Goal: Information Seeking & Learning: Find specific fact

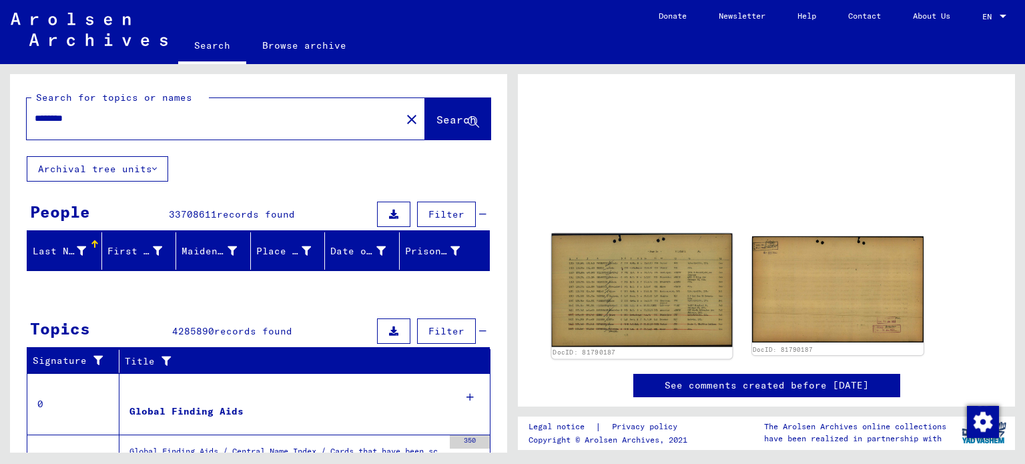
click at [588, 289] on img at bounding box center [642, 289] width 180 height 113
click at [664, 292] on img at bounding box center [642, 289] width 180 height 113
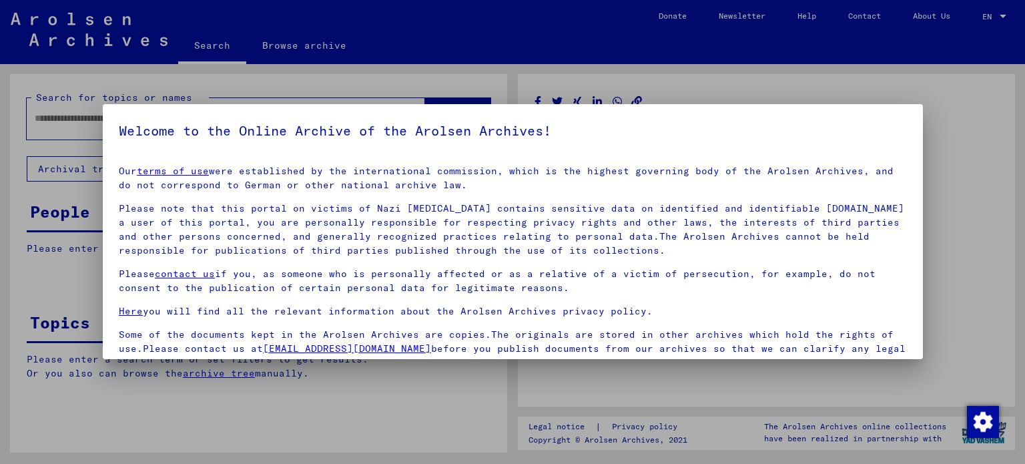
type input "********"
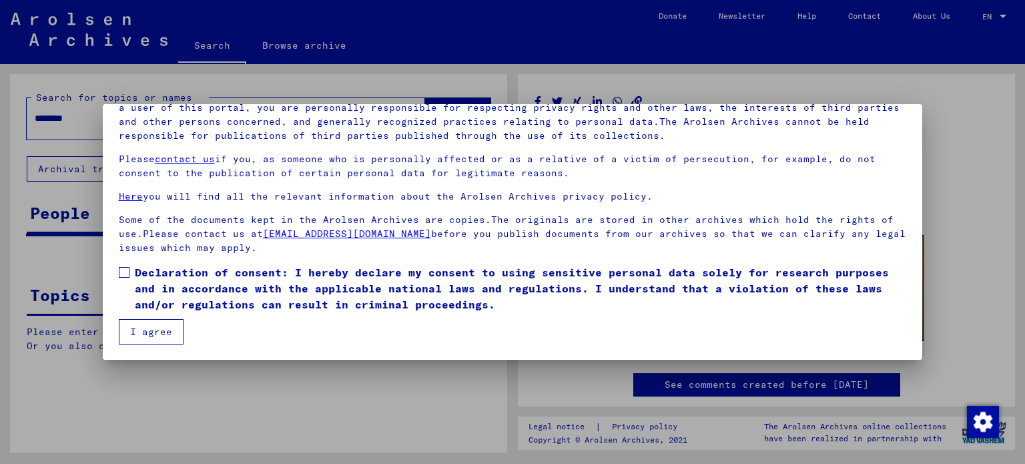
scroll to position [113, 0]
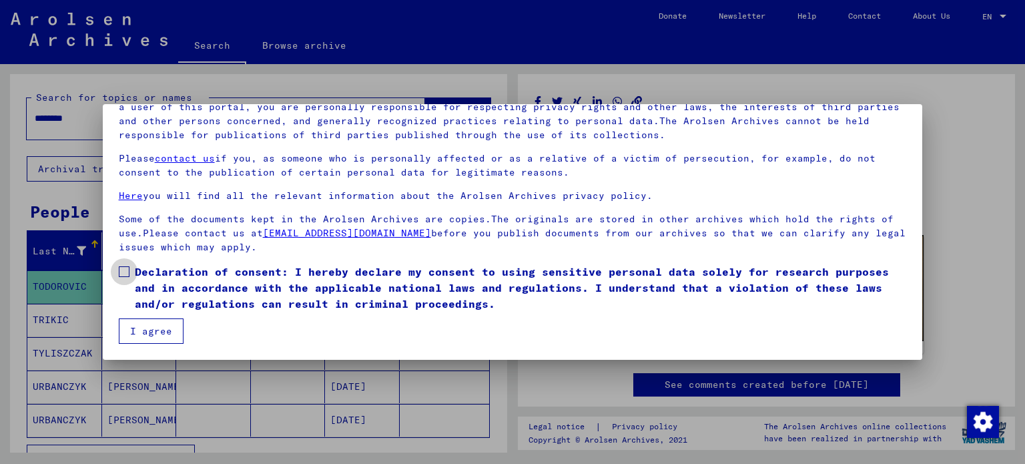
click at [128, 269] on span at bounding box center [124, 271] width 11 height 11
click at [149, 328] on button "I agree" at bounding box center [151, 330] width 65 height 25
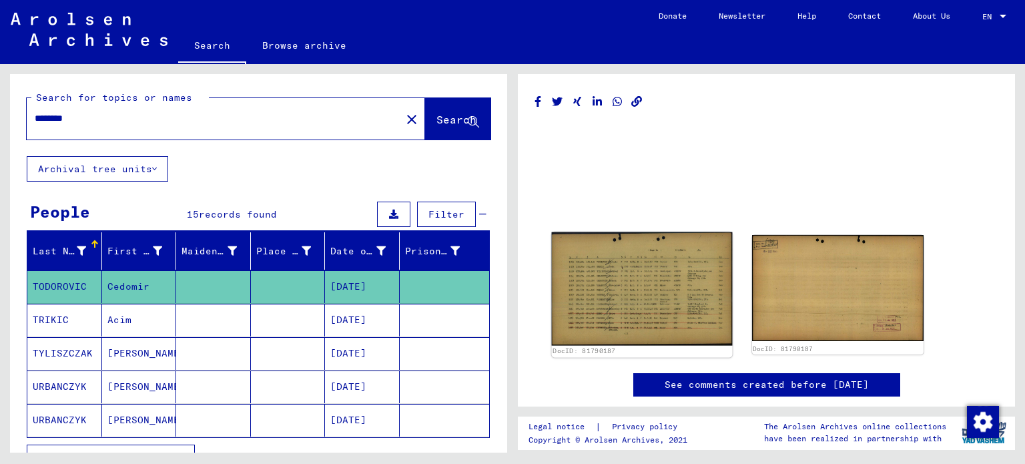
click at [635, 312] on img at bounding box center [642, 288] width 180 height 113
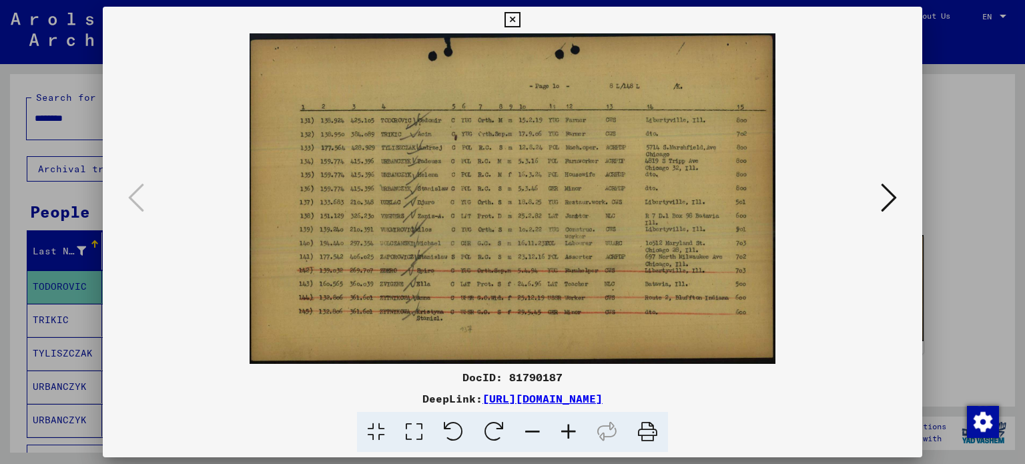
click at [565, 426] on icon at bounding box center [568, 432] width 36 height 41
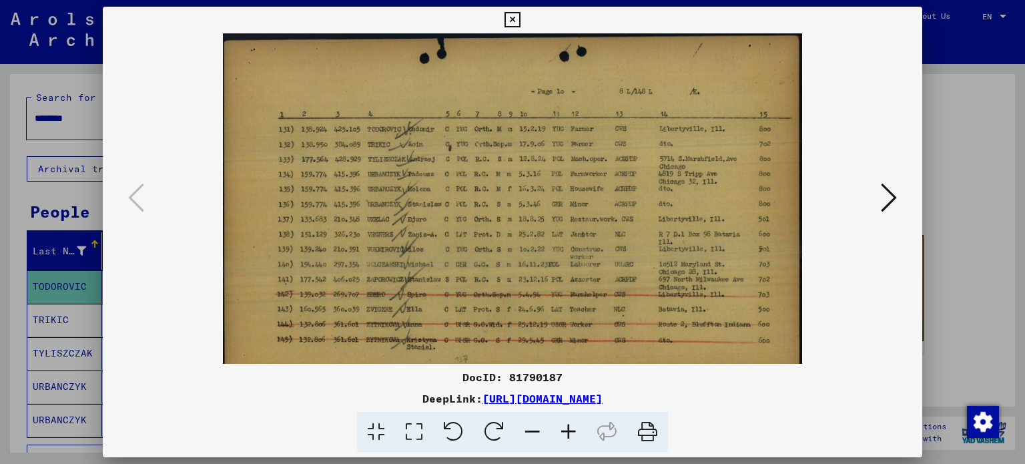
click at [565, 426] on icon at bounding box center [568, 432] width 36 height 41
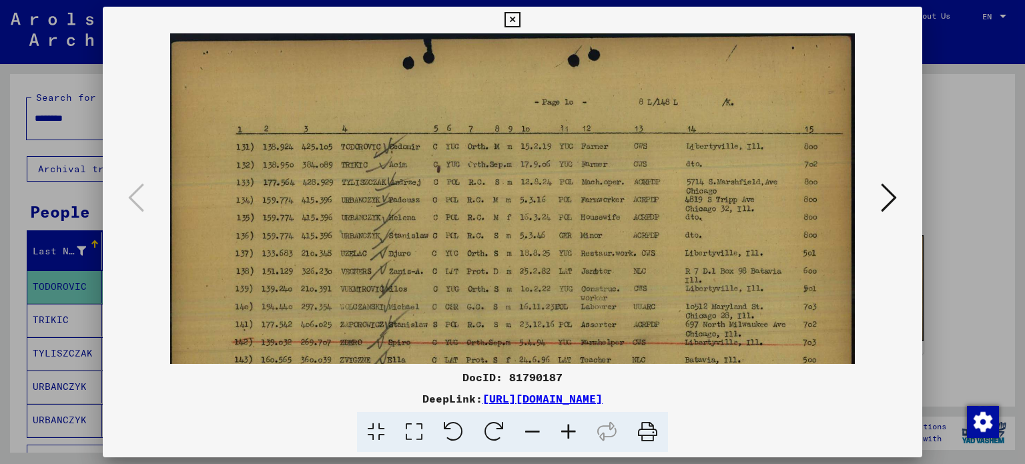
click at [565, 426] on icon at bounding box center [568, 432] width 36 height 41
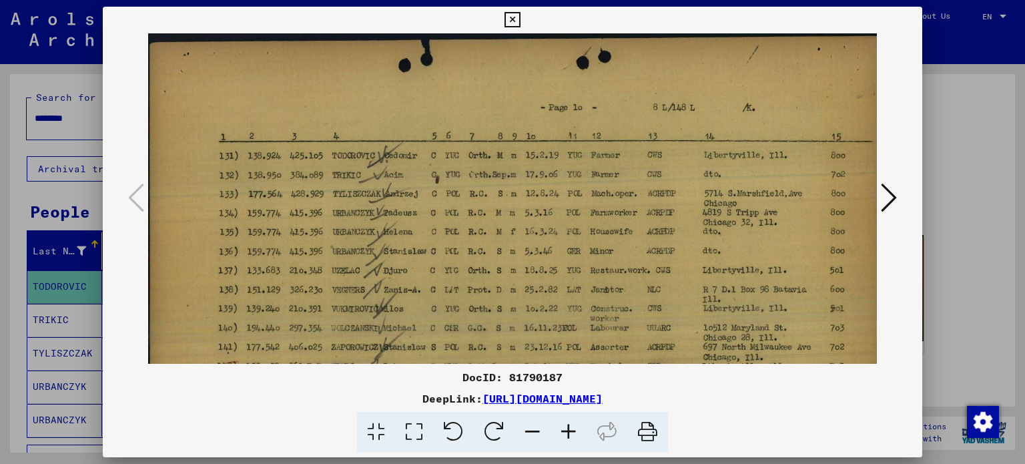
click at [565, 426] on icon at bounding box center [568, 432] width 36 height 41
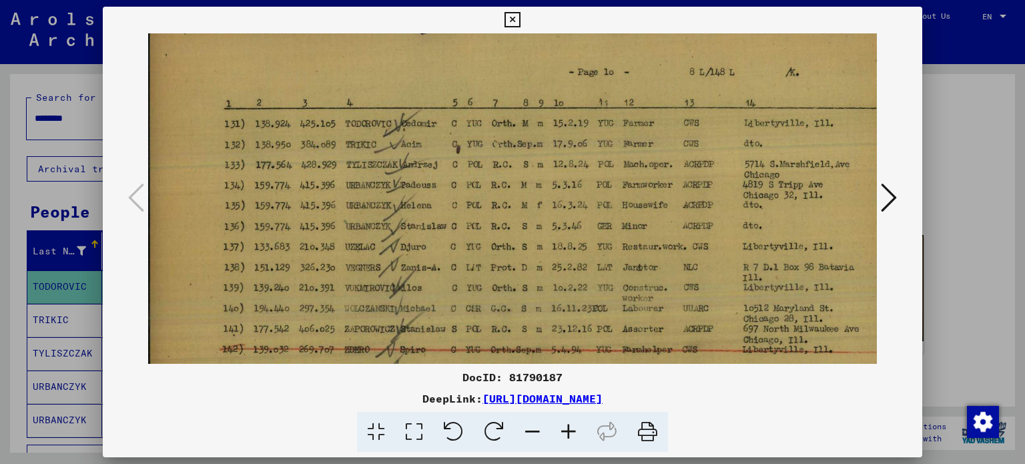
scroll to position [59, 0]
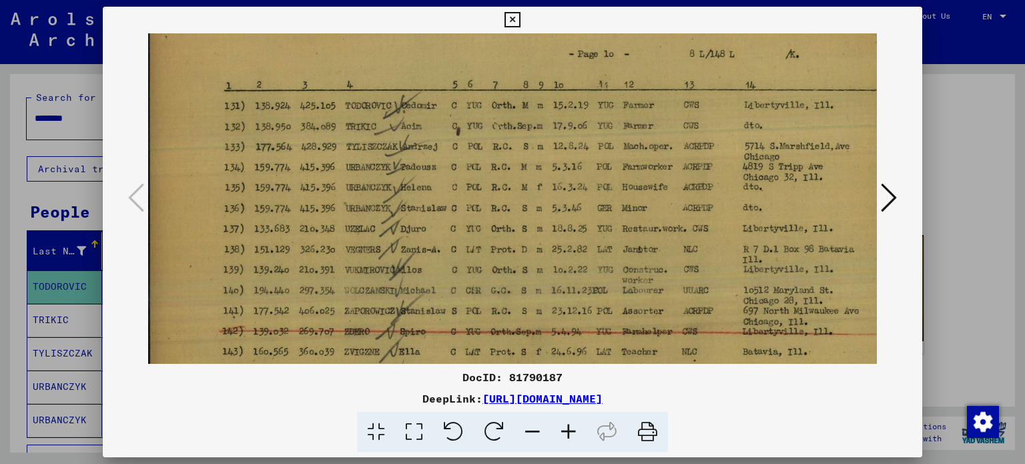
drag, startPoint x: 568, startPoint y: 272, endPoint x: 577, endPoint y: 214, distance: 58.0
click at [577, 214] on img at bounding box center [543, 223] width 790 height 497
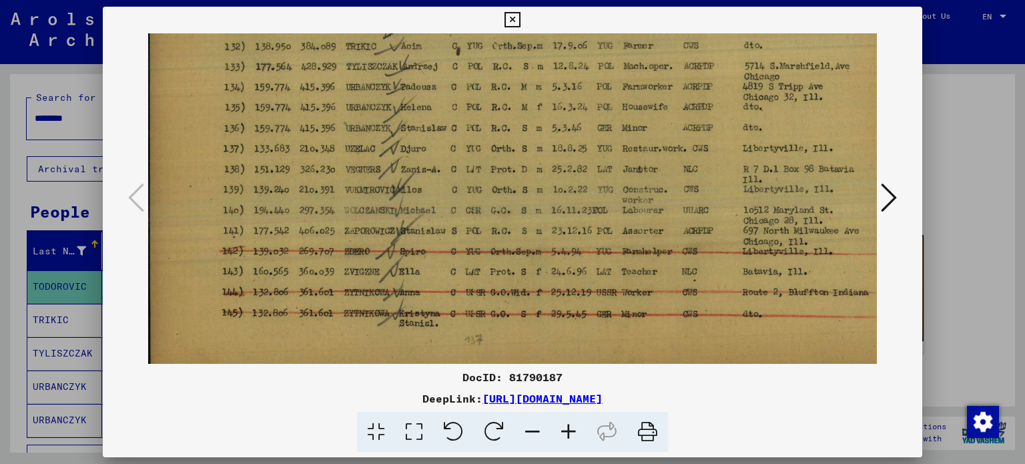
scroll to position [166, 0]
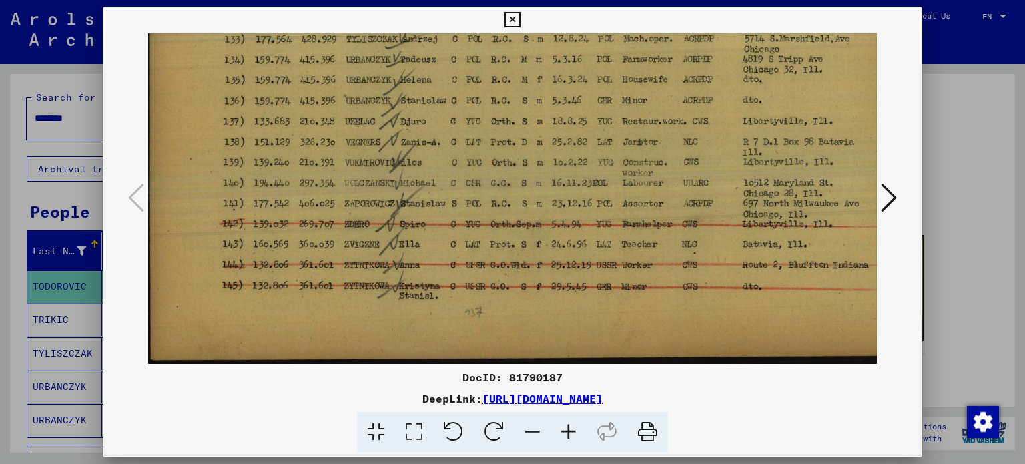
drag, startPoint x: 555, startPoint y: 177, endPoint x: 571, endPoint y: 117, distance: 61.5
click at [571, 117] on img at bounding box center [543, 115] width 790 height 497
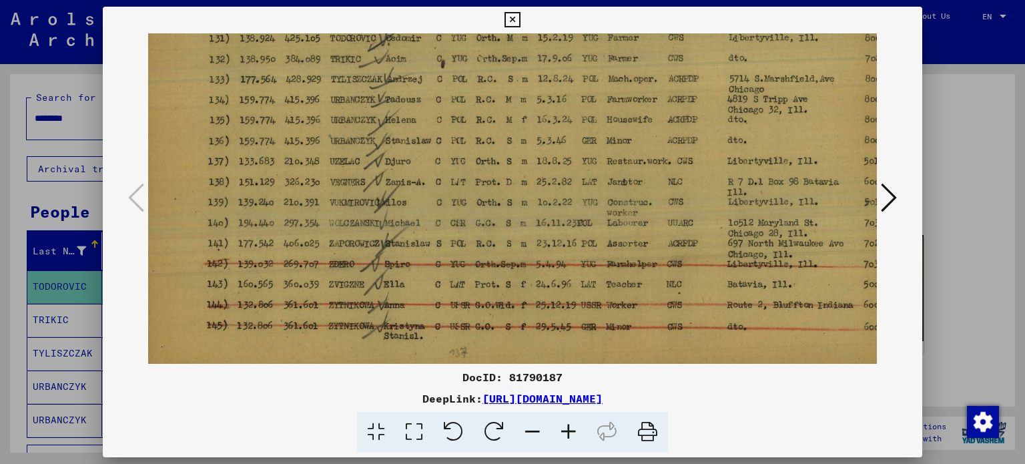
drag, startPoint x: 559, startPoint y: 200, endPoint x: 544, endPoint y: 245, distance: 47.7
click at [546, 245] on img at bounding box center [528, 155] width 790 height 497
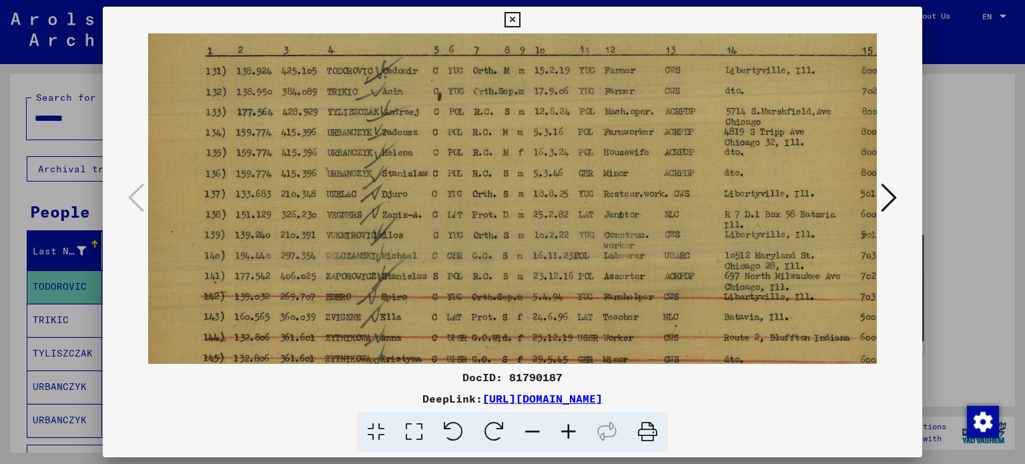
scroll to position [90, 25]
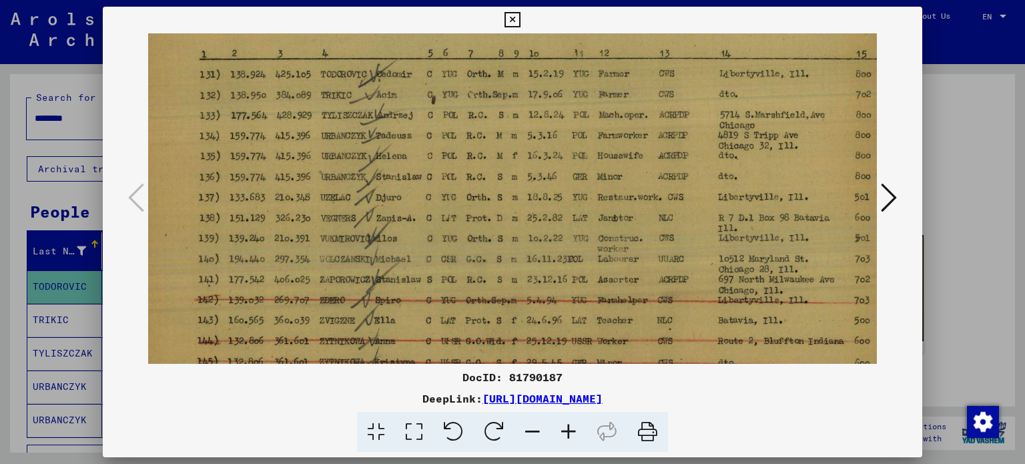
drag, startPoint x: 485, startPoint y: 223, endPoint x: 475, endPoint y: 251, distance: 29.8
click at [475, 251] on img at bounding box center [518, 191] width 790 height 497
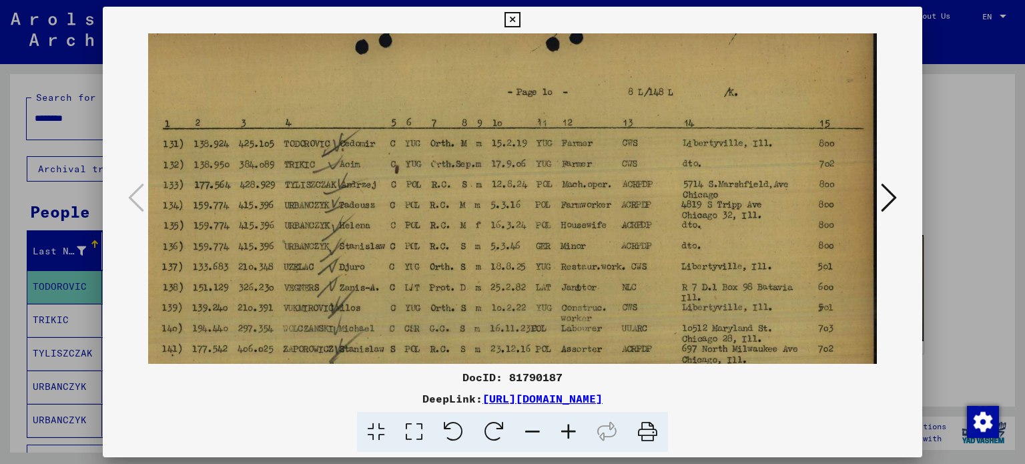
scroll to position [0, 61]
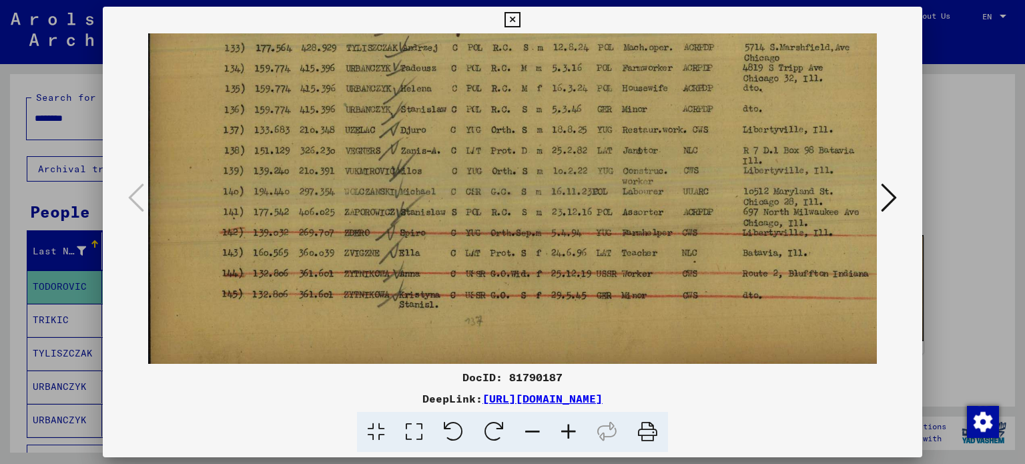
drag, startPoint x: 610, startPoint y: 235, endPoint x: 743, endPoint y: 183, distance: 143.0
click at [748, 181] on img at bounding box center [543, 124] width 790 height 497
click at [890, 193] on icon at bounding box center [889, 197] width 16 height 32
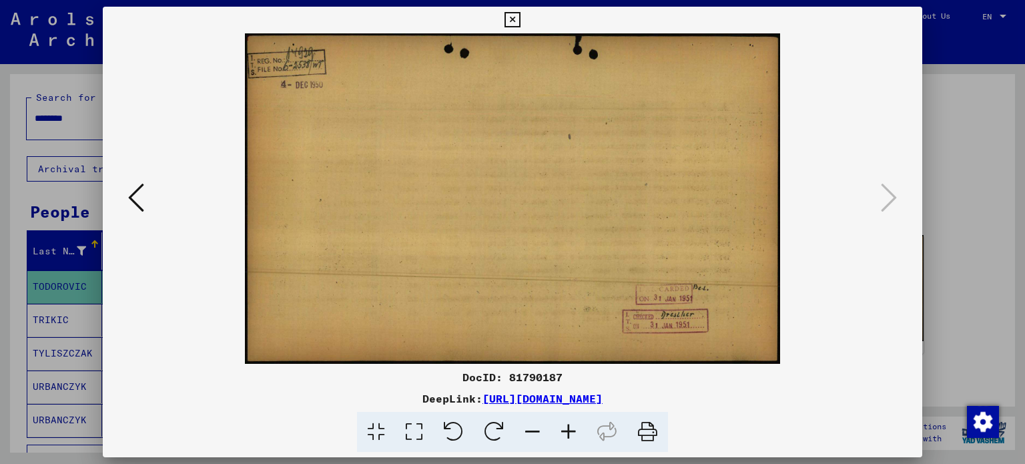
click at [141, 192] on icon at bounding box center [136, 197] width 16 height 32
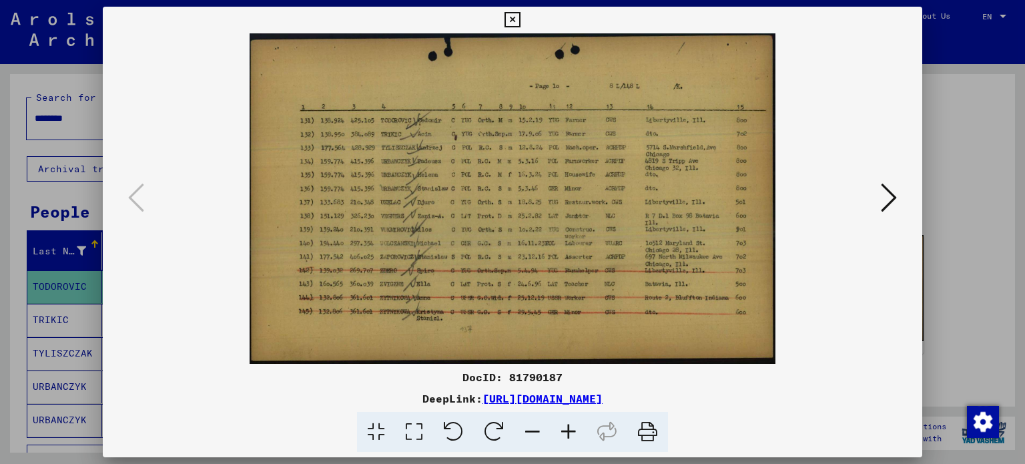
click at [449, 215] on img at bounding box center [512, 198] width 526 height 330
click at [571, 430] on icon at bounding box center [568, 432] width 36 height 41
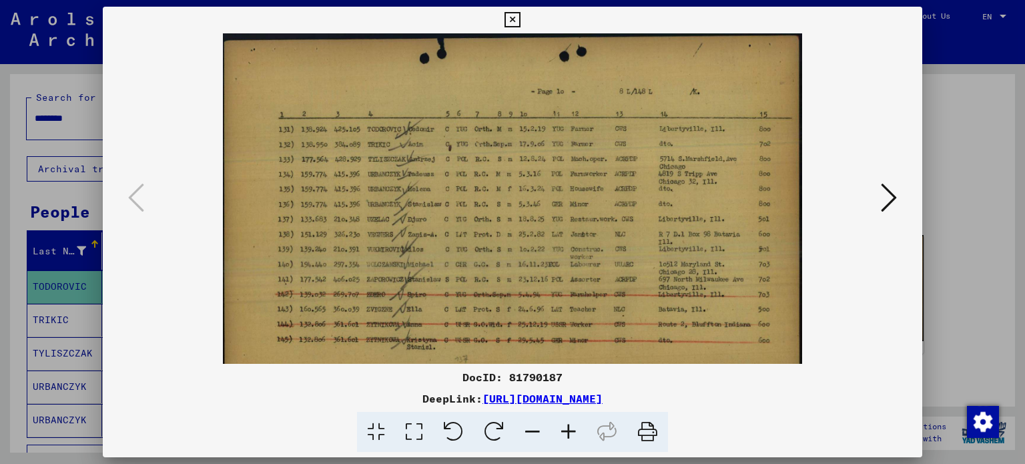
click at [568, 430] on icon at bounding box center [568, 432] width 36 height 41
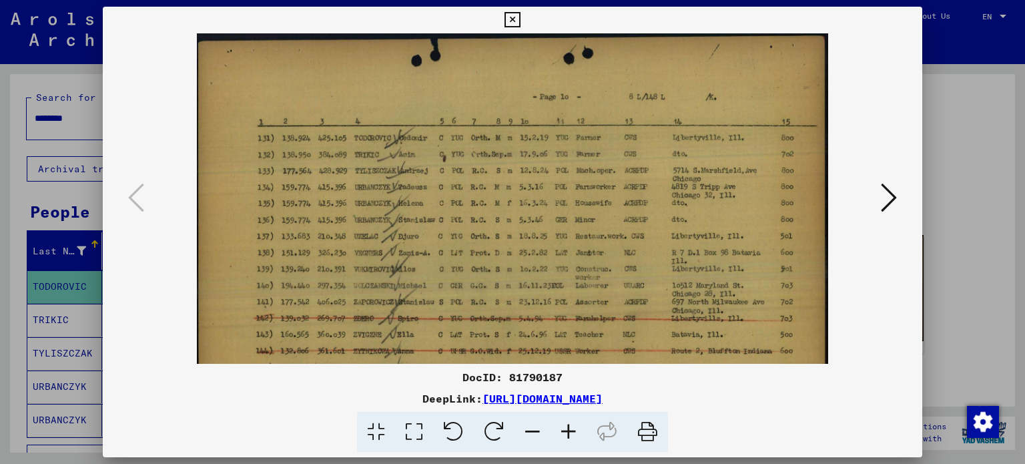
click at [568, 429] on icon at bounding box center [568, 432] width 36 height 41
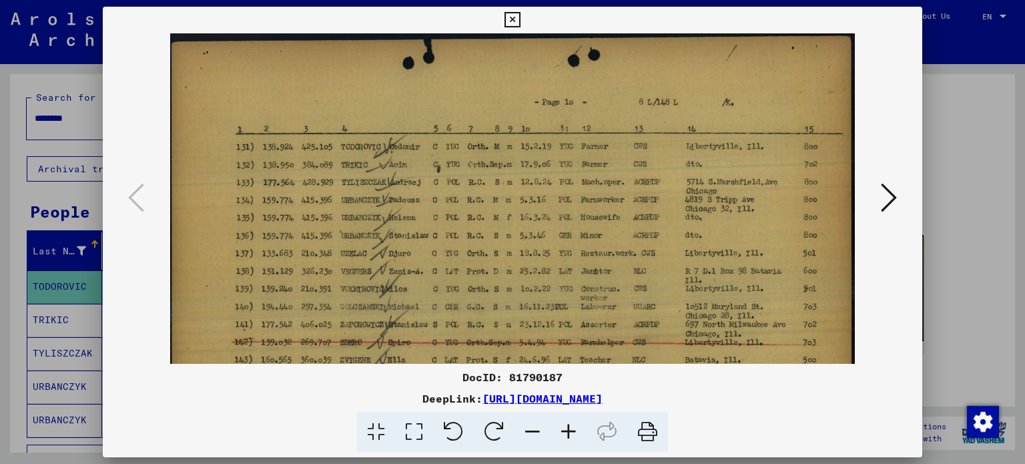
click at [568, 429] on icon at bounding box center [568, 432] width 36 height 41
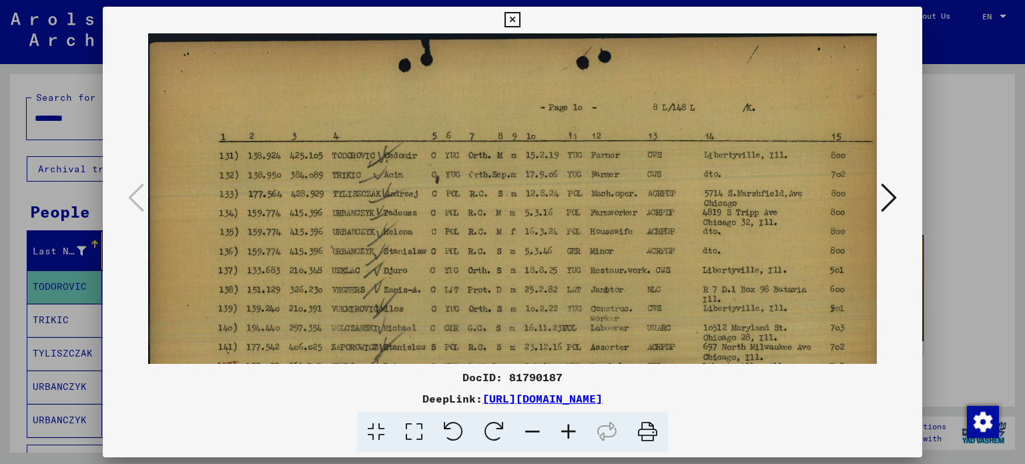
click at [568, 429] on icon at bounding box center [568, 432] width 36 height 41
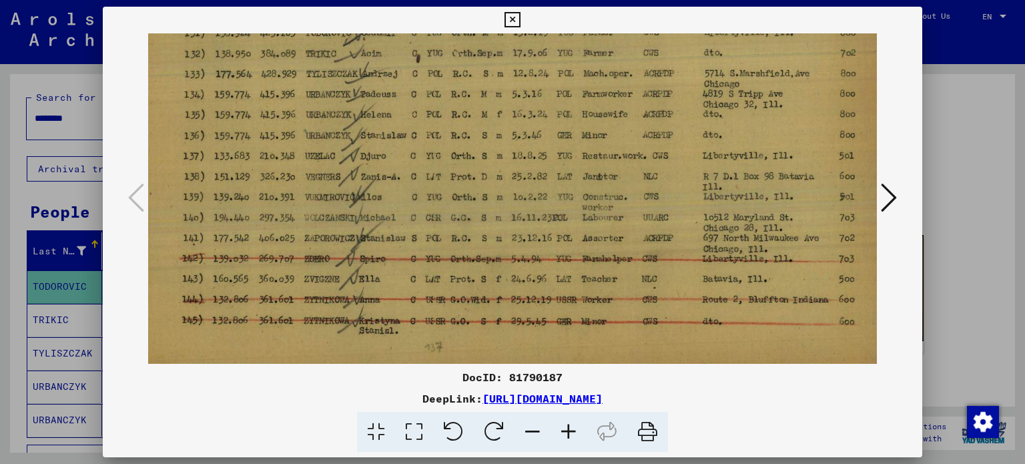
drag, startPoint x: 536, startPoint y: 293, endPoint x: 494, endPoint y: 157, distance: 142.6
click at [495, 159] on img at bounding box center [503, 150] width 790 height 497
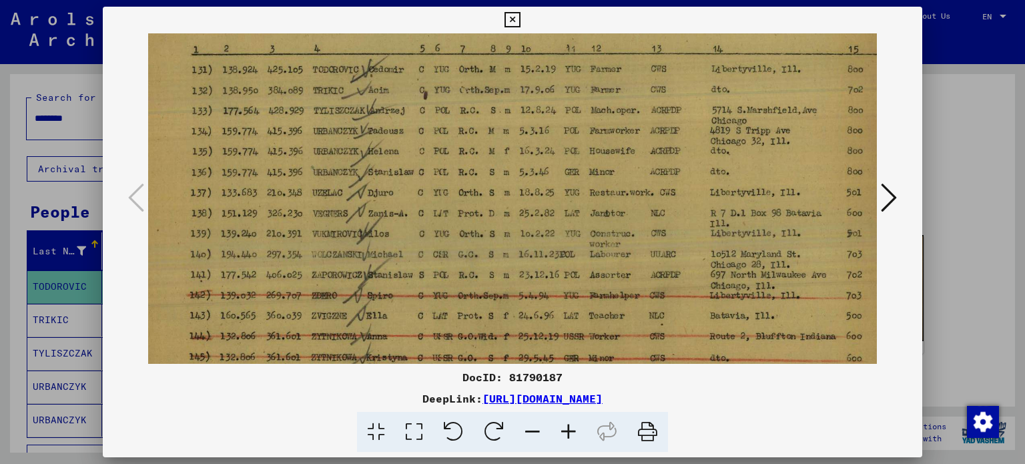
drag, startPoint x: 648, startPoint y: 171, endPoint x: 644, endPoint y: 188, distance: 17.8
click at [650, 186] on img at bounding box center [510, 187] width 790 height 497
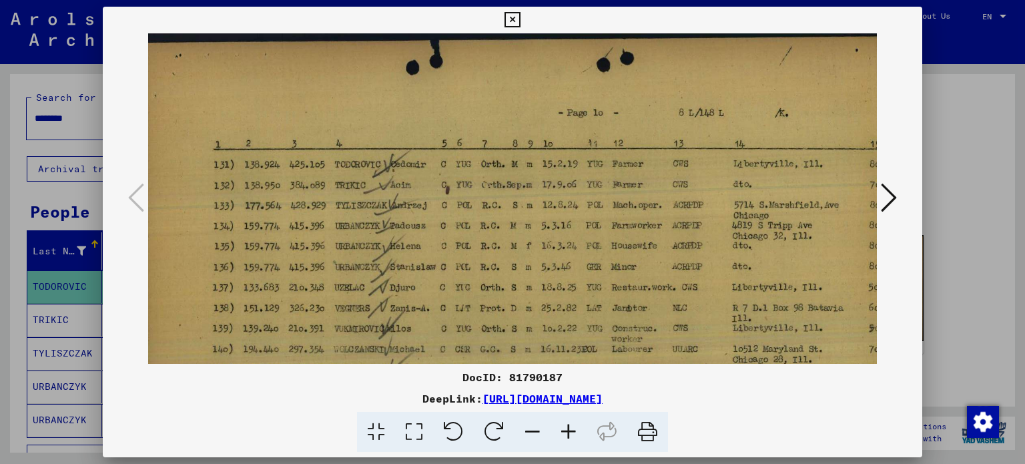
drag, startPoint x: 644, startPoint y: 233, endPoint x: 657, endPoint y: 396, distance: 162.6
click at [664, 400] on div "DocID: 81790187 DeepLink: [URL][DOMAIN_NAME]" at bounding box center [513, 230] width 820 height 446
click at [964, 118] on div at bounding box center [512, 232] width 1025 height 464
